Goal: Task Accomplishment & Management: Complete application form

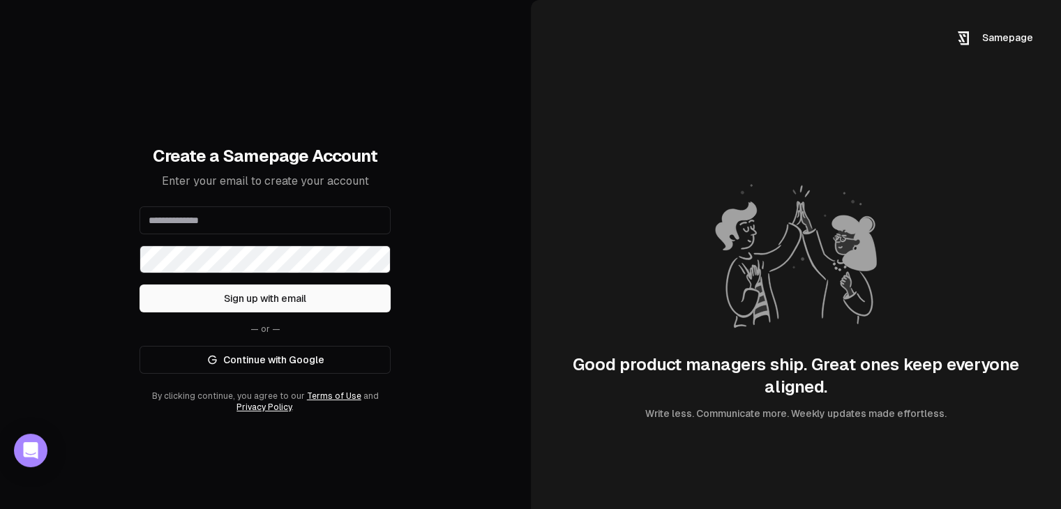
paste input "**********"
type input "**********"
click at [324, 293] on button "Sign up with email" at bounding box center [265, 299] width 251 height 28
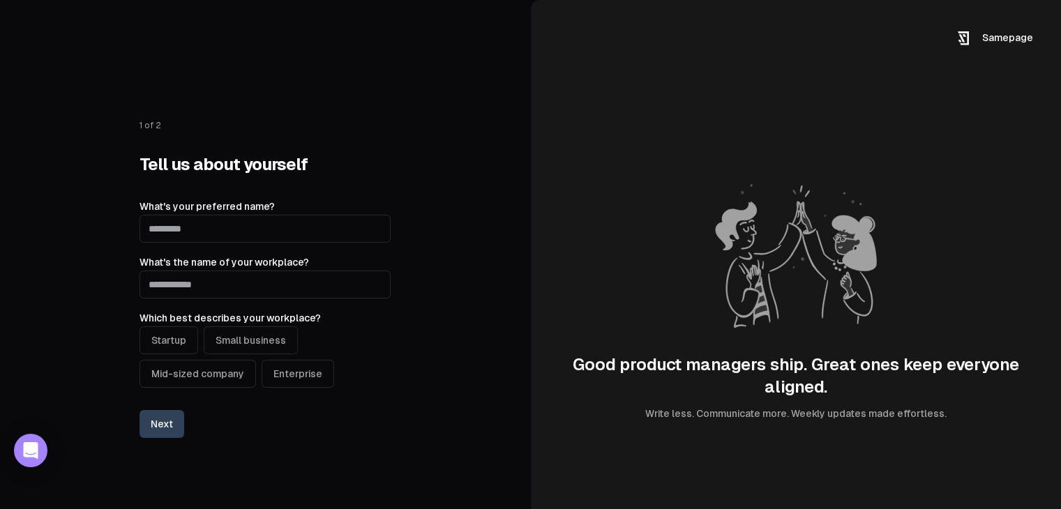
click at [223, 218] on input "What's your preferred name?" at bounding box center [265, 229] width 251 height 28
type input "**********"
click at [180, 283] on input "What's the name of your workplace?" at bounding box center [265, 285] width 251 height 28
click at [218, 283] on input "What's the name of your workplace?" at bounding box center [265, 285] width 251 height 28
type input "*******"
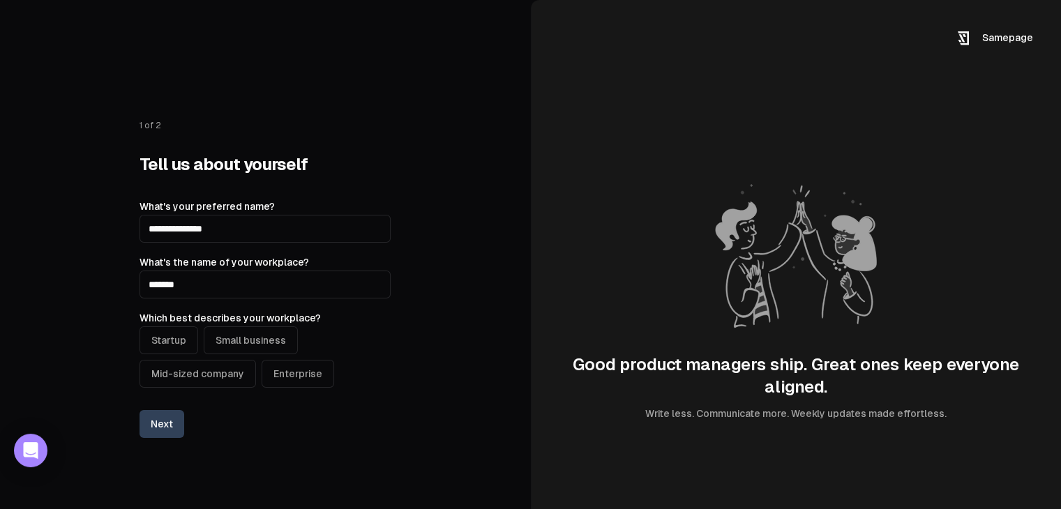
click at [168, 340] on button "Startup" at bounding box center [169, 340] width 59 height 28
click at [150, 427] on button "Next" at bounding box center [162, 424] width 45 height 28
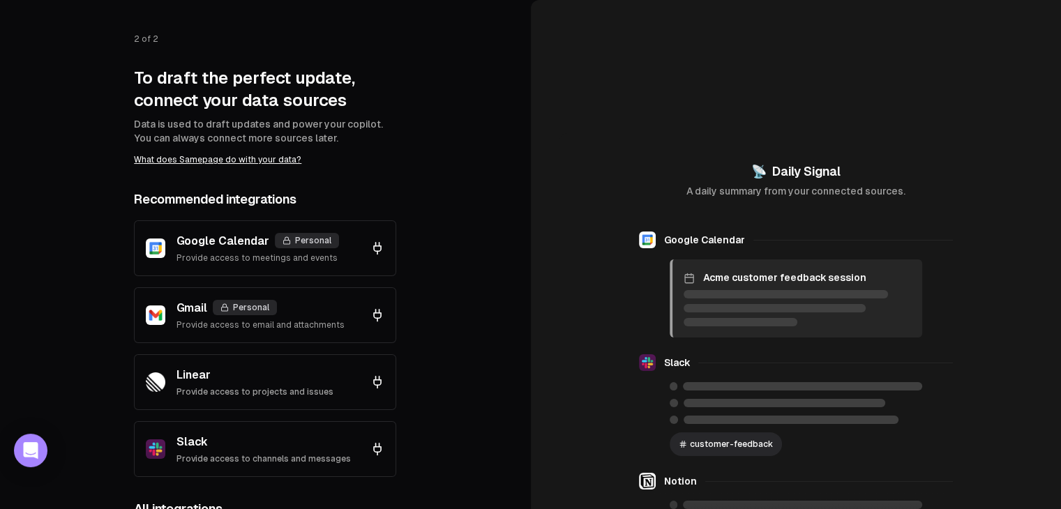
click at [230, 251] on div "Google Calendar Personal Provide access to meetings and events" at bounding box center [257, 248] width 163 height 31
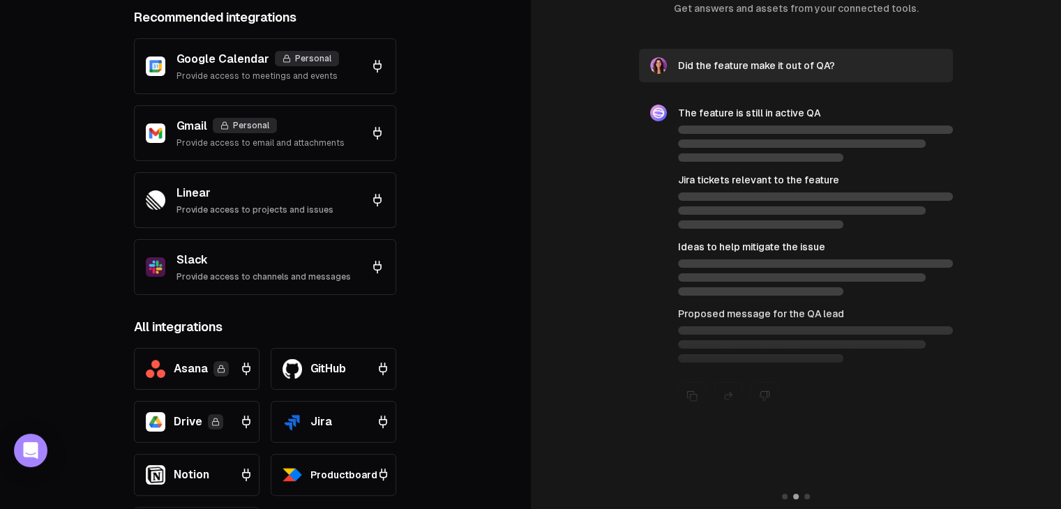
scroll to position [306, 0]
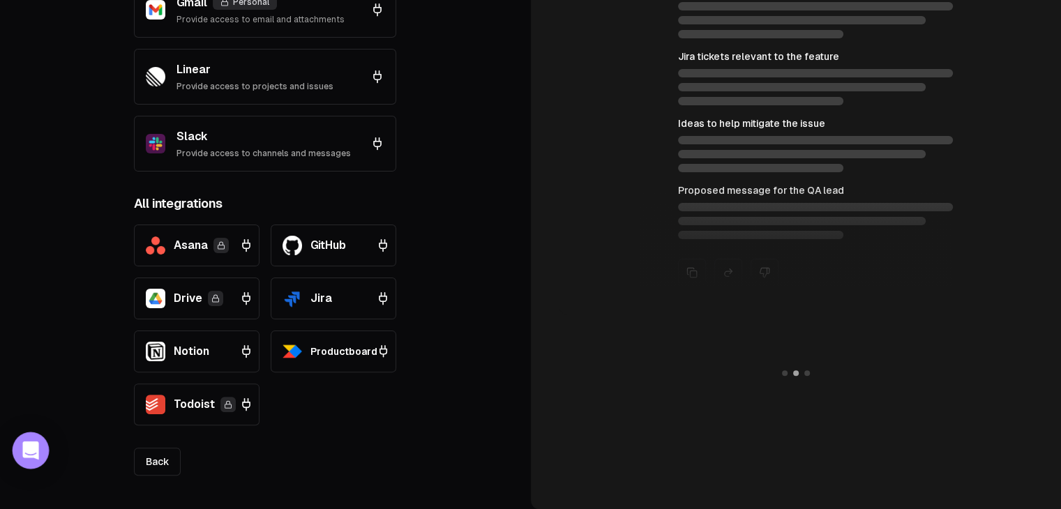
click at [25, 449] on icon "Open Intercom Messenger" at bounding box center [30, 451] width 16 height 18
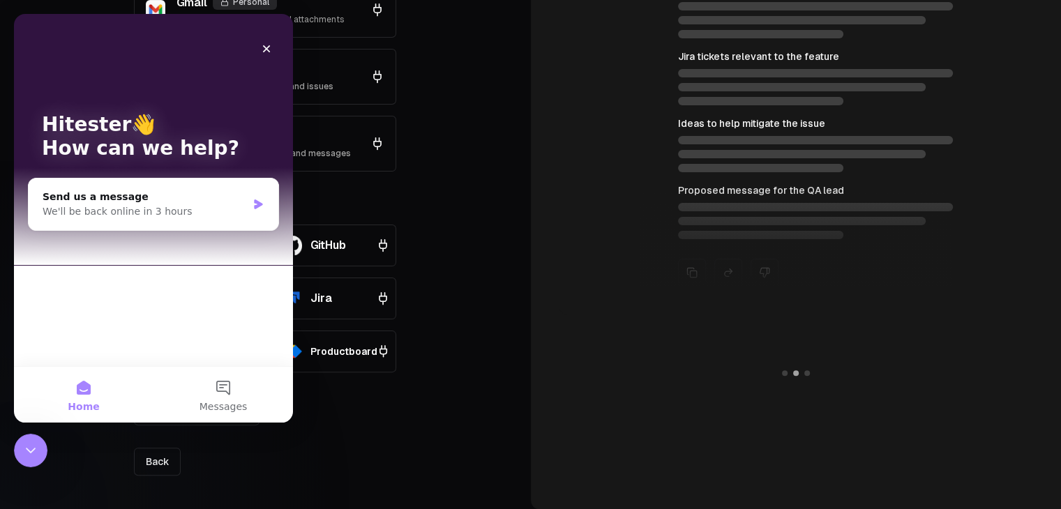
scroll to position [0, 0]
click at [172, 204] on div "We'll be back online in 3 hours" at bounding box center [145, 211] width 204 height 15
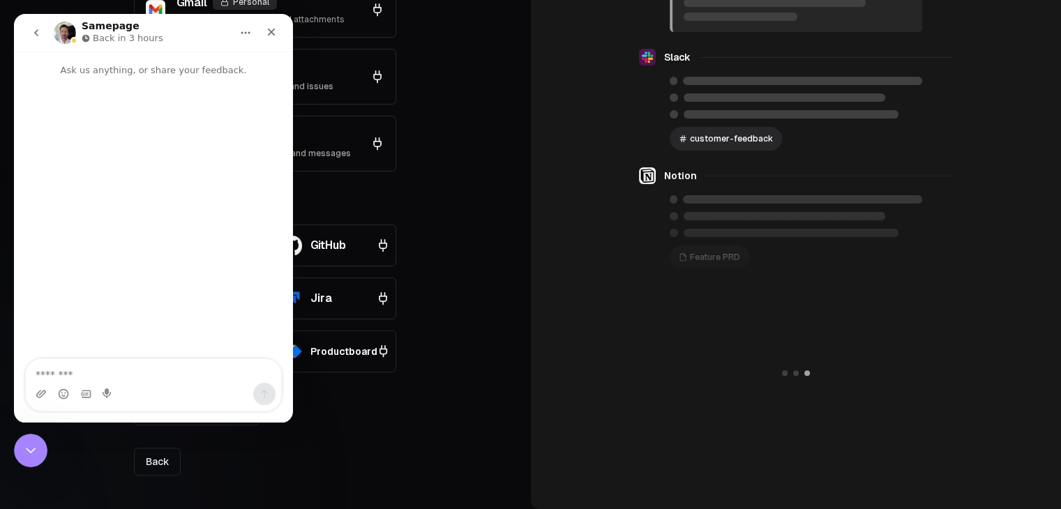
click at [64, 36] on img "Intercom messenger" at bounding box center [65, 33] width 22 height 22
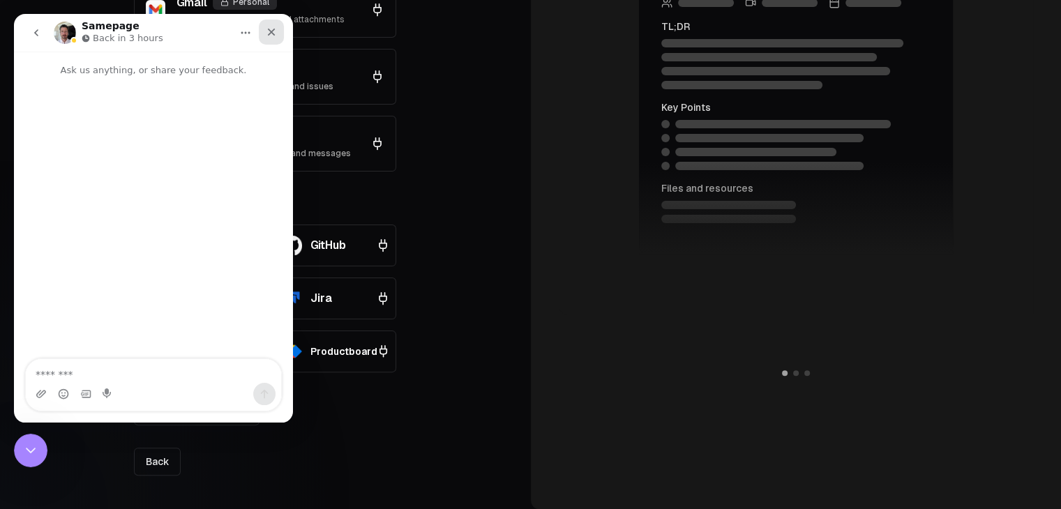
click at [273, 33] on icon "Close" at bounding box center [272, 33] width 8 height 8
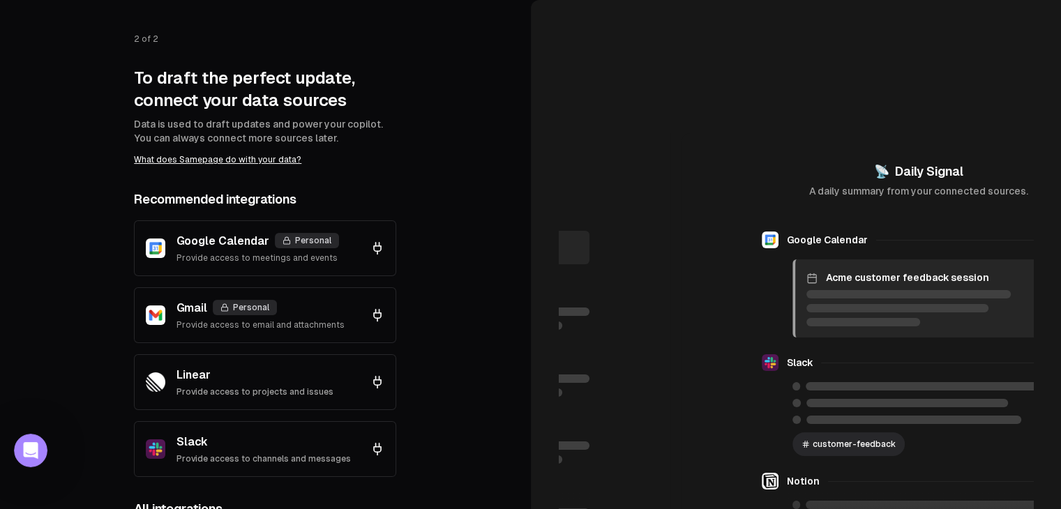
click at [337, 246] on div "Google Calendar Personal Provide access to meetings and events" at bounding box center [265, 248] width 239 height 31
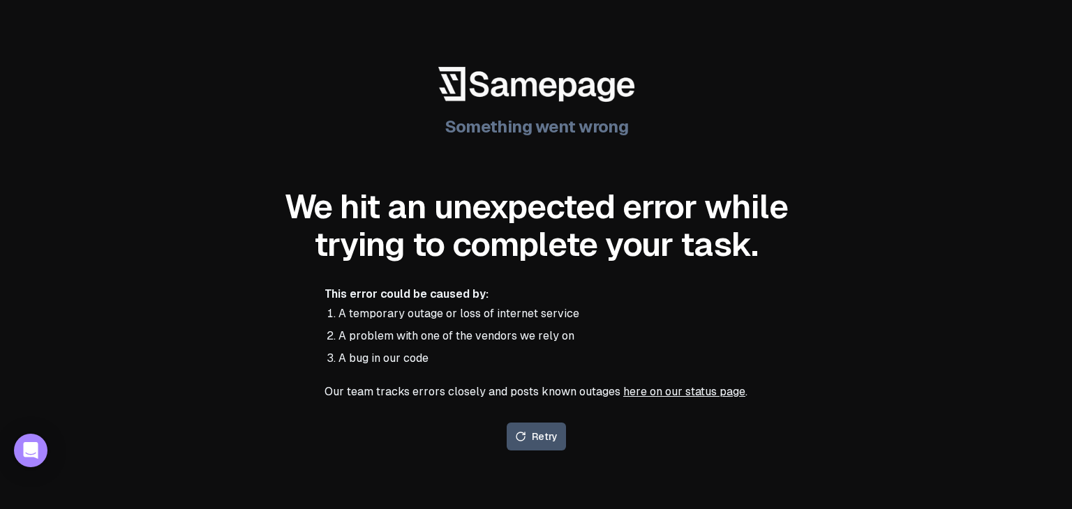
click at [537, 426] on button "Retry" at bounding box center [535, 437] width 59 height 28
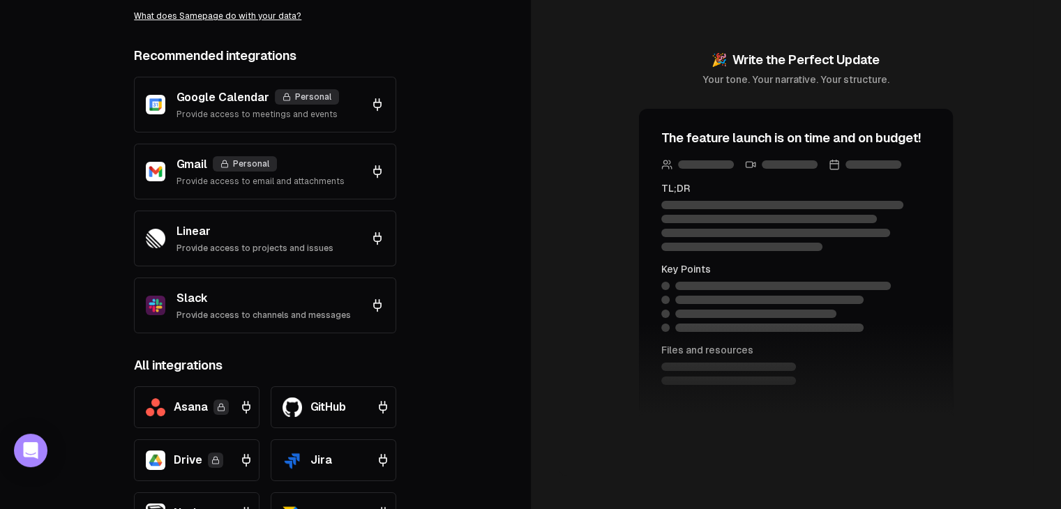
scroll to position [186, 0]
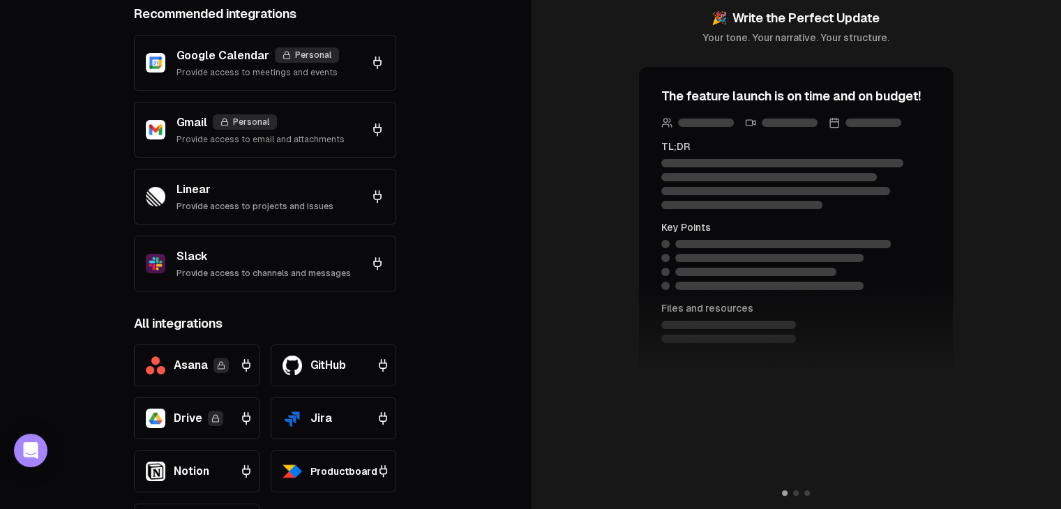
click at [195, 141] on p "Provide access to email and attachments" at bounding box center [260, 139] width 168 height 11
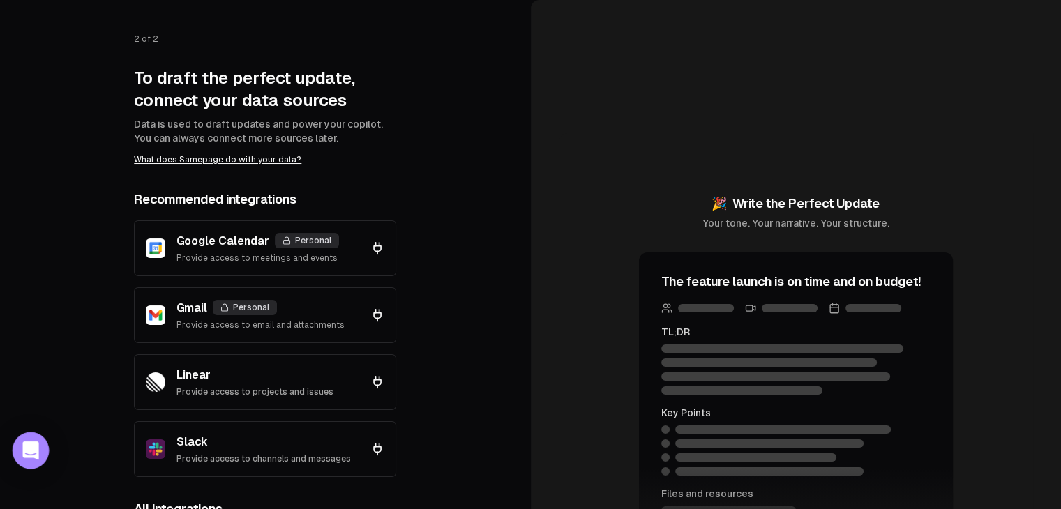
click at [28, 451] on icon "Open Intercom Messenger" at bounding box center [30, 451] width 16 height 18
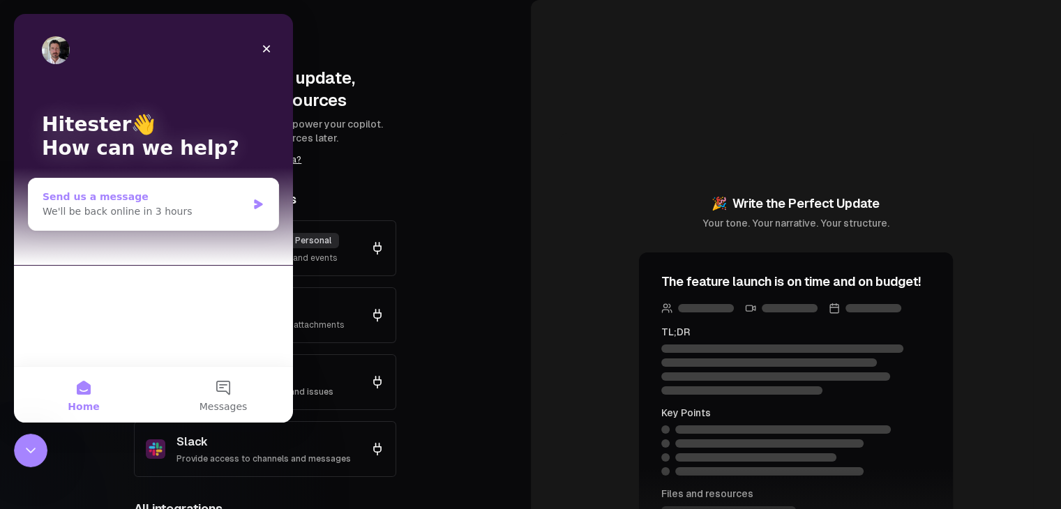
click at [179, 206] on div "We'll be back online in 3 hours" at bounding box center [145, 211] width 204 height 15
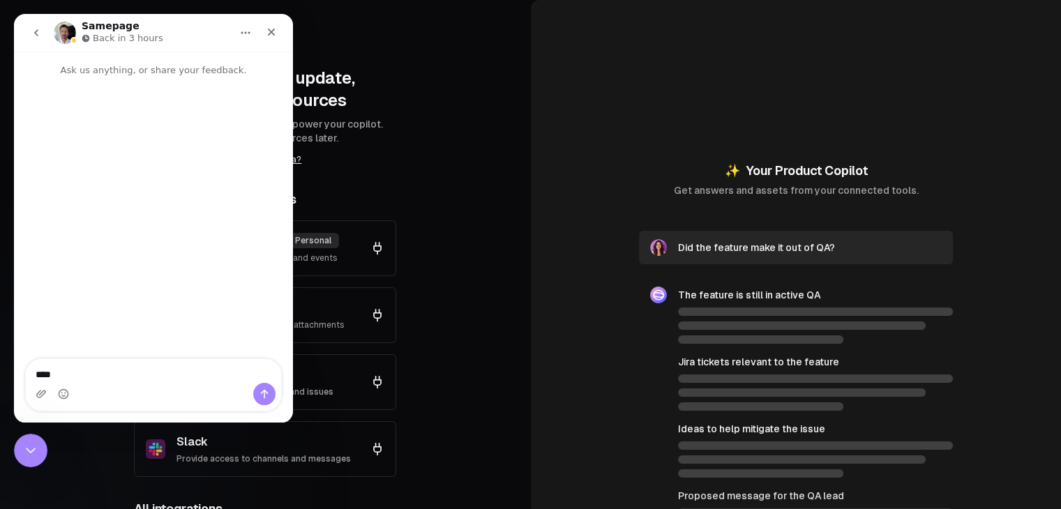
type textarea "*****"
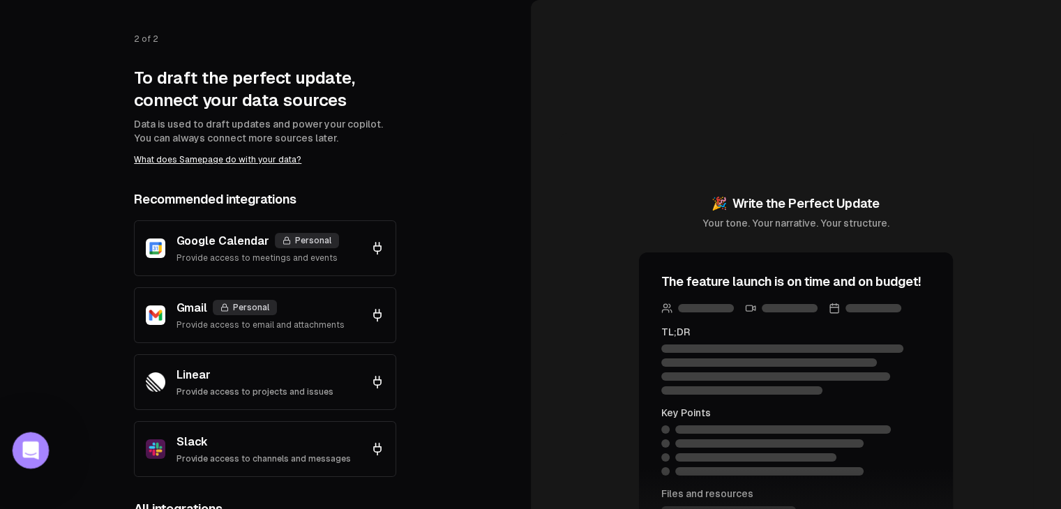
click at [29, 433] on div "Open Intercom Messenger" at bounding box center [29, 449] width 46 height 46
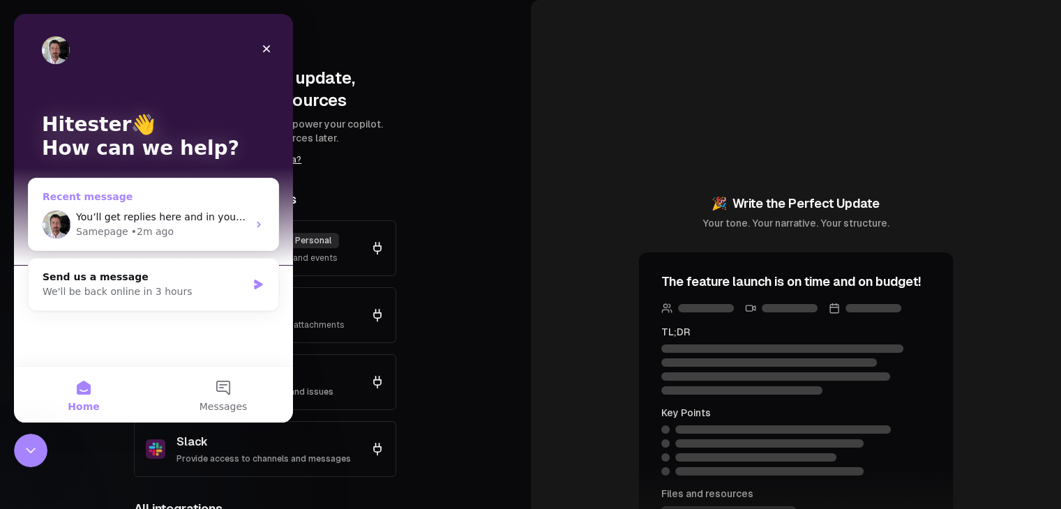
click at [181, 232] on div "Samepage • 2m ago" at bounding box center [162, 232] width 172 height 15
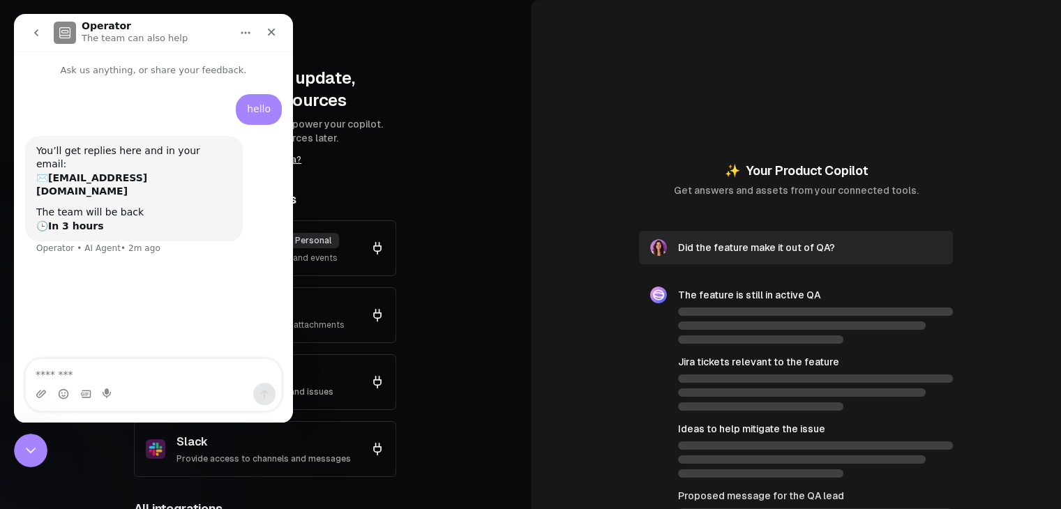
click at [20, 29] on nav "Operator The team can also help" at bounding box center [153, 33] width 279 height 38
click at [30, 29] on button "go back" at bounding box center [36, 33] width 27 height 27
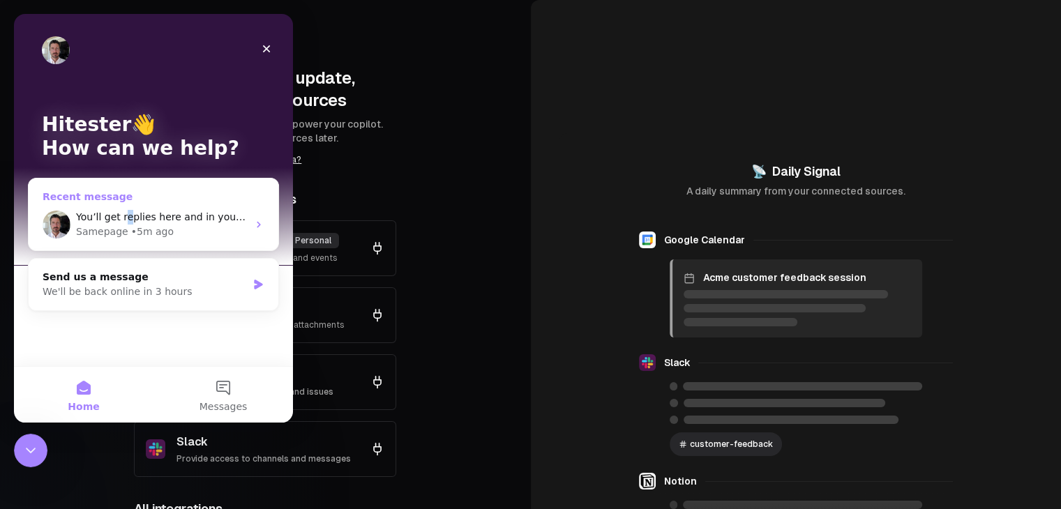
click at [125, 206] on div "You’ll get replies here and in your email: ✉️ [EMAIL_ADDRESS][DOMAIN_NAME] The …" at bounding box center [154, 225] width 250 height 52
